Goal: Information Seeking & Learning: Learn about a topic

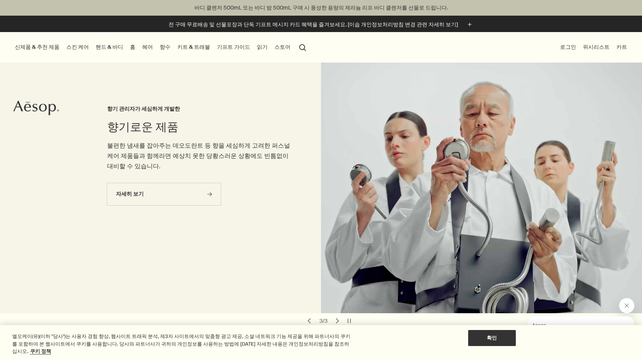
click at [273, 47] on button "스토어" at bounding box center [282, 47] width 19 height 10
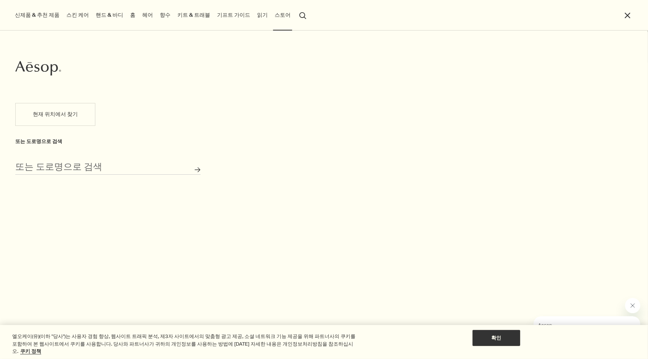
click at [255, 13] on link "읽기" at bounding box center [262, 15] width 14 height 10
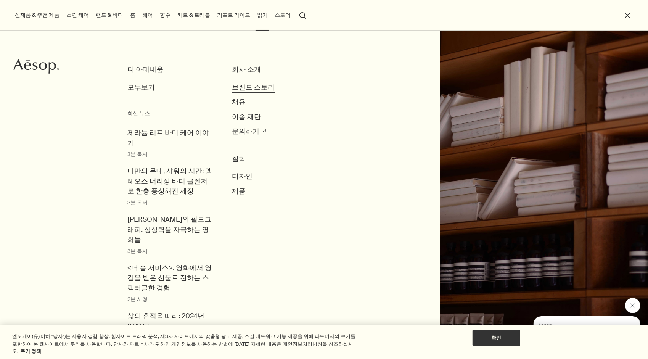
click at [266, 85] on span "브랜드 스토리" at bounding box center [253, 87] width 43 height 9
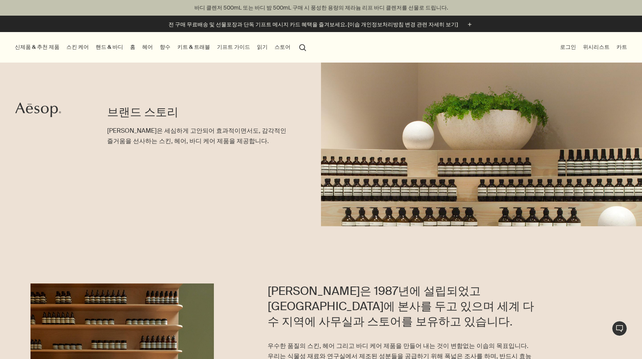
click at [105, 195] on div "브랜드 스토리 이솝은 세심하게 고안되어 효과적이면서도, 감각적인 즐거움을 선사하는 스킨, 헤어, 바디 케어 제품을 제공합니다." at bounding box center [321, 130] width 642 height 192
